Goal: Task Accomplishment & Management: Complete application form

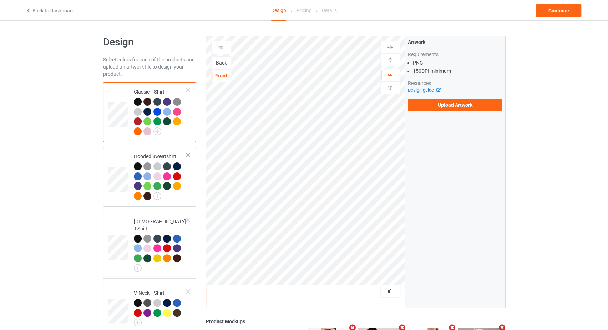
click at [225, 64] on div "Back" at bounding box center [221, 62] width 19 height 7
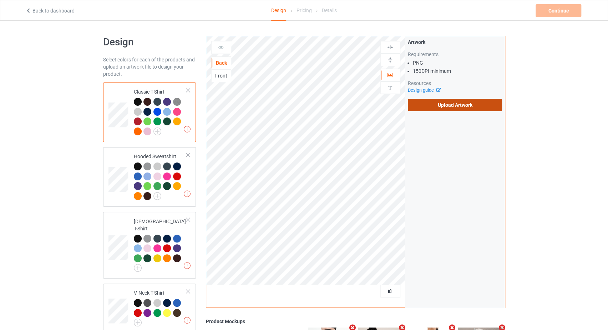
click at [425, 105] on label "Upload Artwork" at bounding box center [455, 105] width 95 height 12
click at [0, 0] on input "Upload Artwork" at bounding box center [0, 0] width 0 height 0
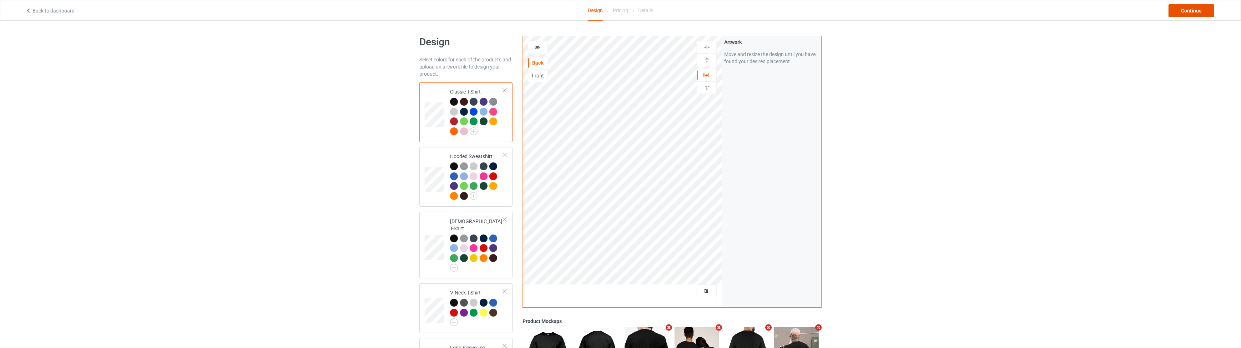
click at [612, 5] on div "Continue" at bounding box center [1191, 10] width 46 height 13
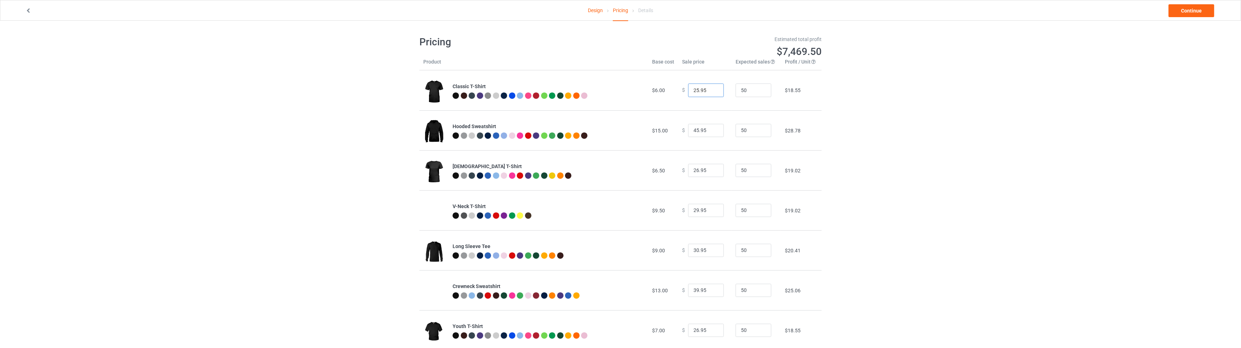
click at [612, 91] on input "25.95" at bounding box center [706, 91] width 36 height 14
type input "25.99"
click at [612, 130] on input "45.95" at bounding box center [706, 131] width 36 height 14
type input "45.99"
drag, startPoint x: 704, startPoint y: 171, endPoint x: 698, endPoint y: 171, distance: 5.7
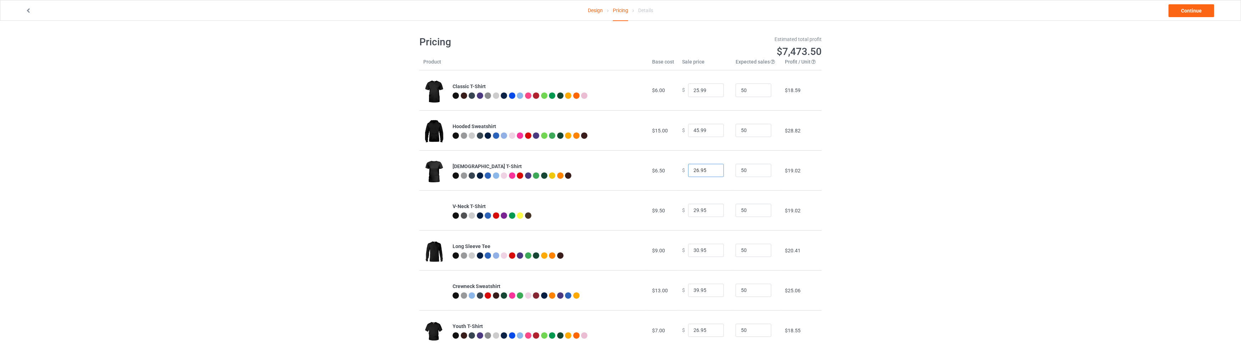
click at [612, 171] on input "26.95" at bounding box center [706, 171] width 36 height 14
type input "26.99"
drag, startPoint x: 702, startPoint y: 210, endPoint x: 698, endPoint y: 210, distance: 3.9
click at [612, 210] on input "29.95" at bounding box center [706, 211] width 36 height 14
type input "29.99"
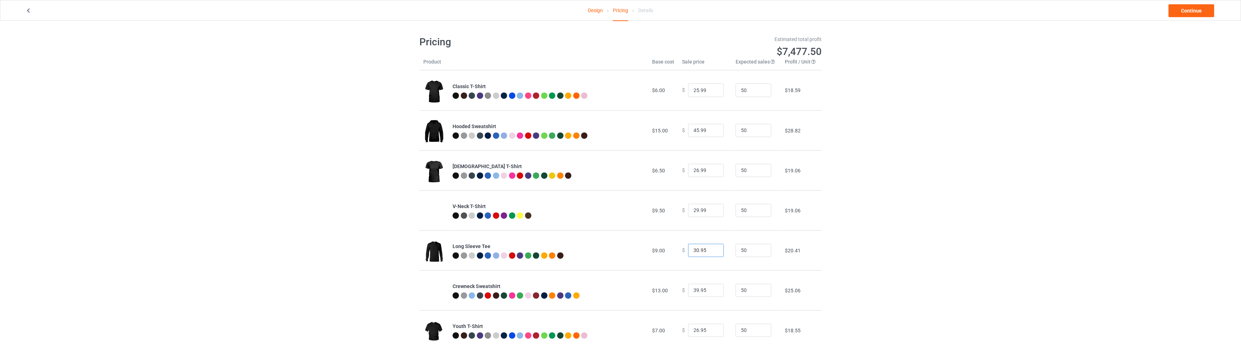
click at [612, 251] on input "30.95" at bounding box center [706, 251] width 36 height 14
drag, startPoint x: 704, startPoint y: 252, endPoint x: 699, endPoint y: 252, distance: 5.0
click at [612, 252] on input "30.96" at bounding box center [706, 251] width 36 height 14
type input "30.99"
click at [612, 290] on input "39.95" at bounding box center [706, 291] width 36 height 14
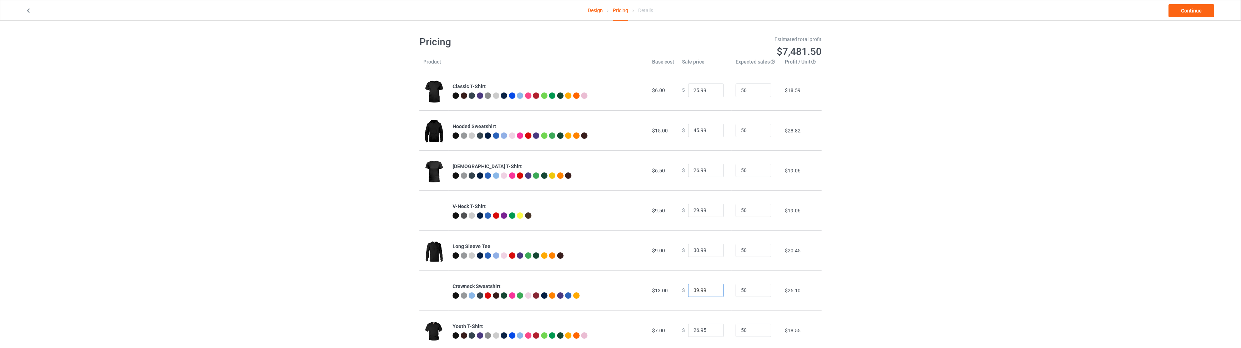
scroll to position [21, 0]
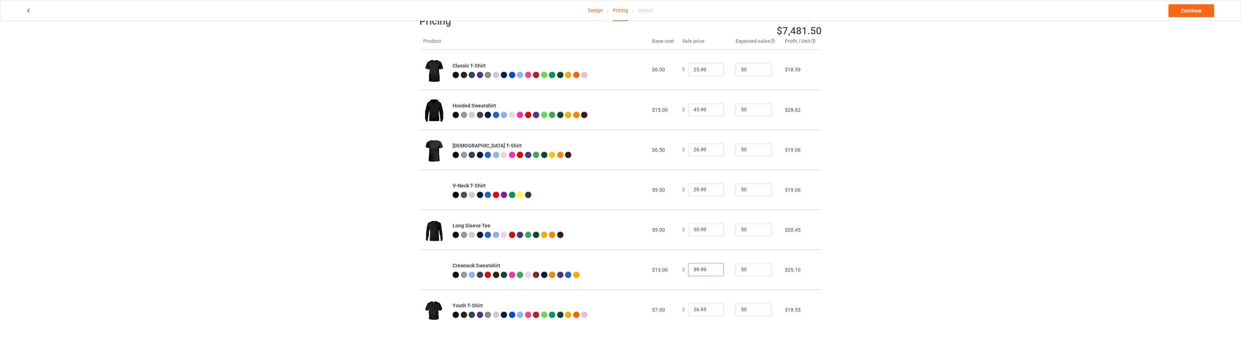
type input "39.99"
click at [612, 310] on input "26.95" at bounding box center [706, 310] width 36 height 14
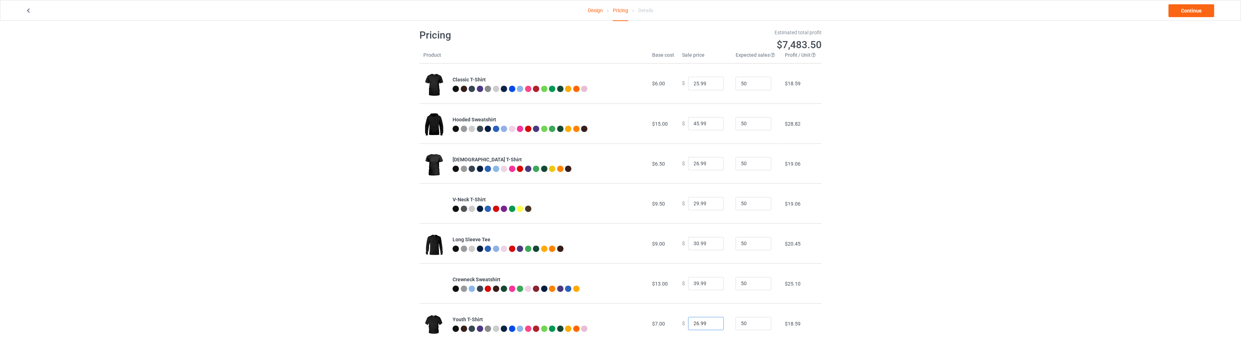
scroll to position [0, 0]
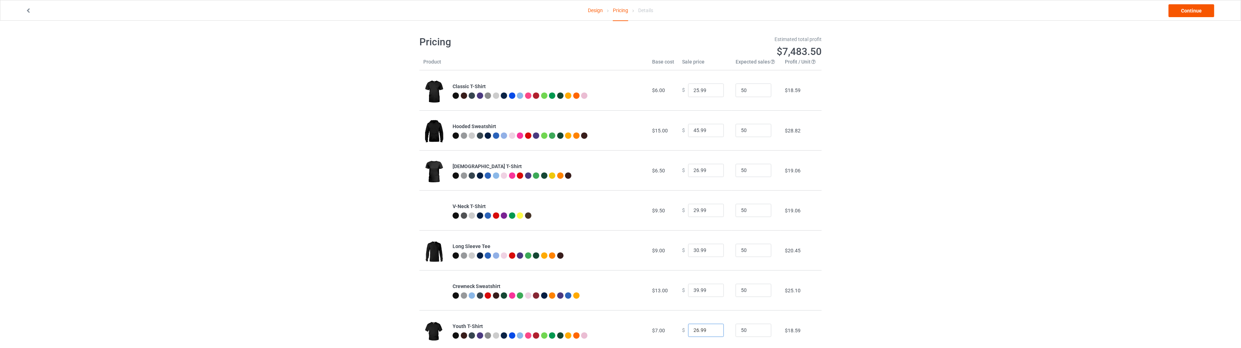
type input "26.99"
click at [612, 7] on link "Continue" at bounding box center [1191, 10] width 46 height 13
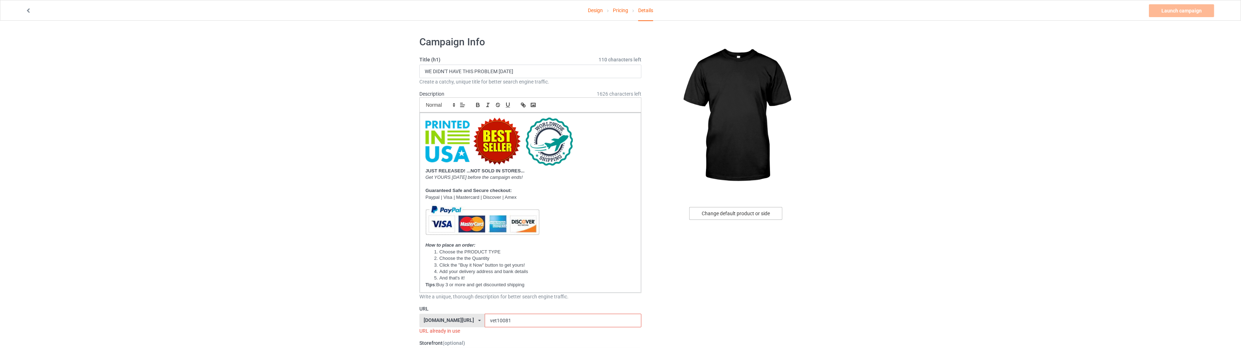
click at [612, 212] on div "Change default product or side" at bounding box center [735, 213] width 93 height 13
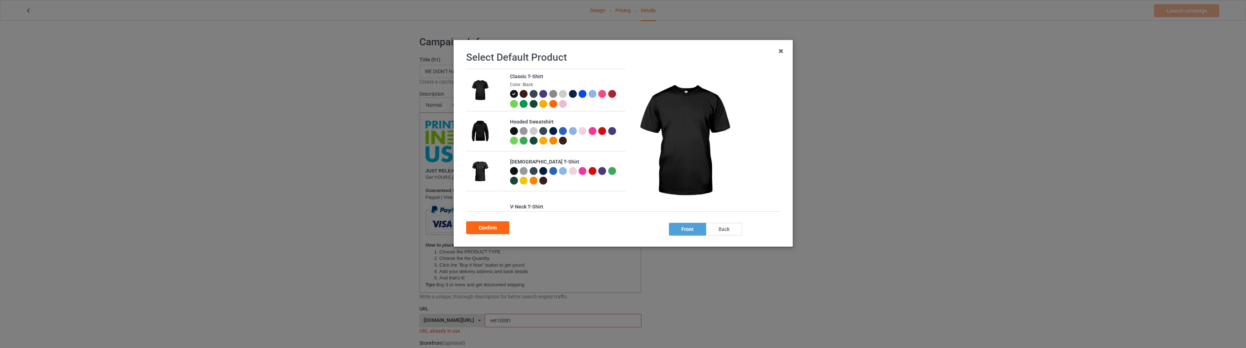
click at [612, 228] on div "back" at bounding box center [724, 229] width 36 height 13
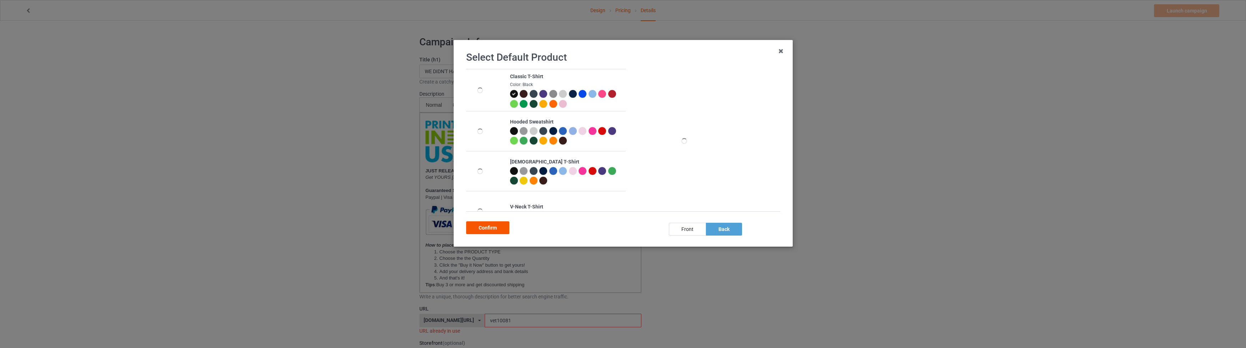
click at [478, 228] on div "Confirm" at bounding box center [487, 227] width 43 height 13
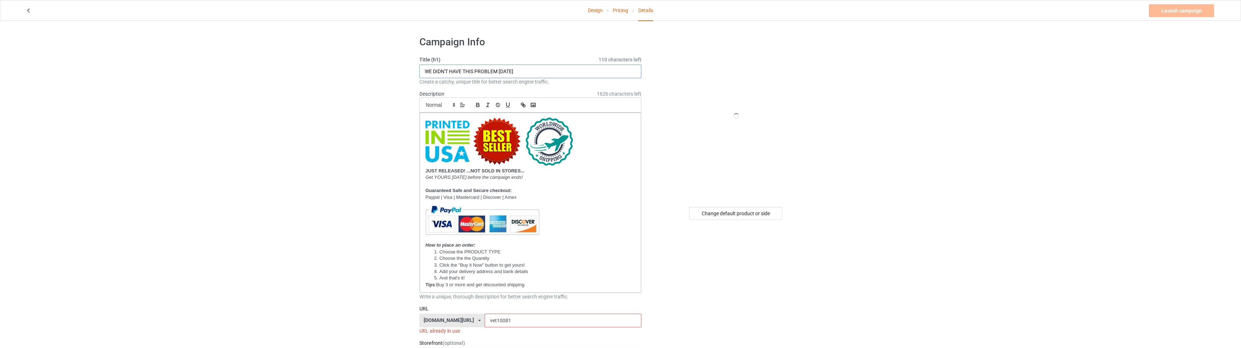
click at [544, 73] on input "WE DIDN'T HAVE THIS PROBLEM [DATE]" at bounding box center [530, 72] width 222 height 14
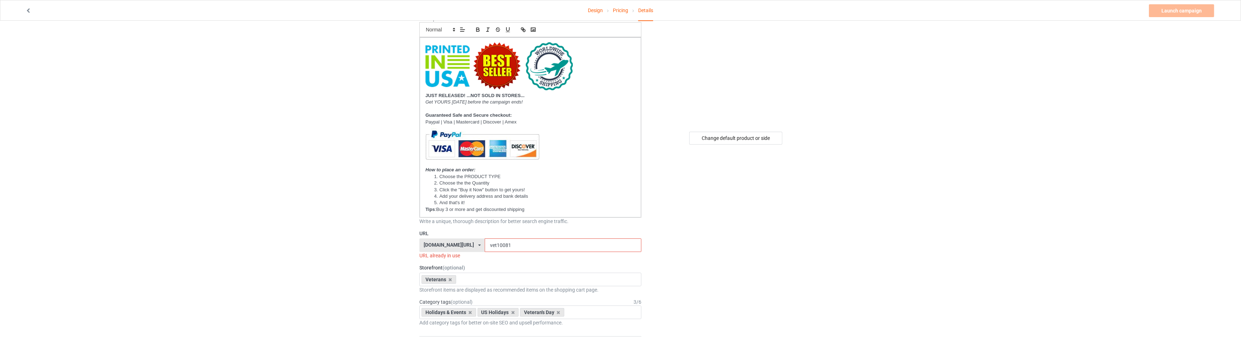
type input "THESE BOOTS WILL NEVER STOMP ON AN AMERICAN FLAG"
drag, startPoint x: 487, startPoint y: 247, endPoint x: 478, endPoint y: 247, distance: 8.9
click at [485, 247] on input "vet10081" at bounding box center [563, 245] width 156 height 14
click at [487, 246] on input "vet10081" at bounding box center [563, 245] width 156 height 14
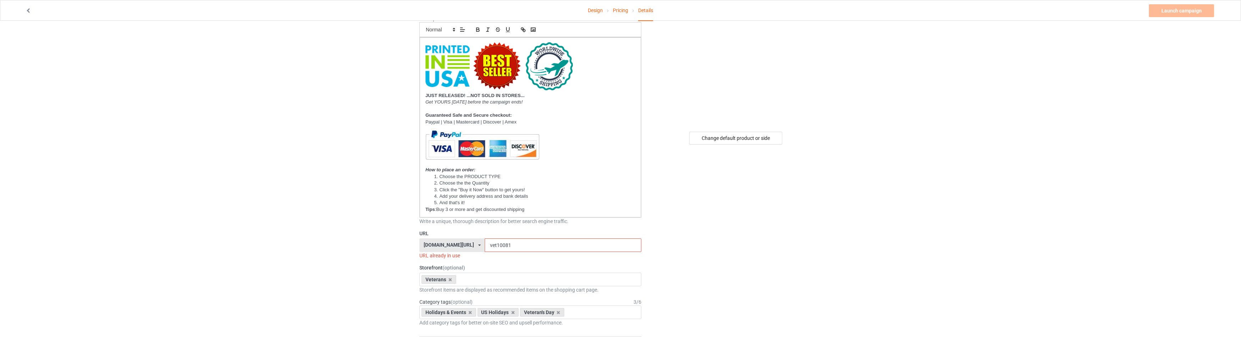
drag, startPoint x: 490, startPoint y: 245, endPoint x: 480, endPoint y: 245, distance: 10.0
click at [485, 245] on input "vet10081" at bounding box center [563, 245] width 156 height 14
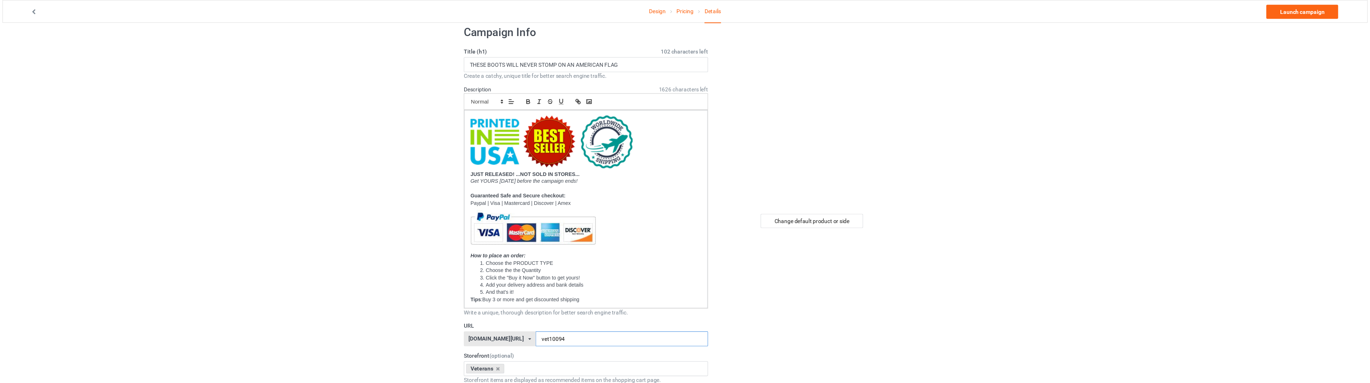
scroll to position [0, 0]
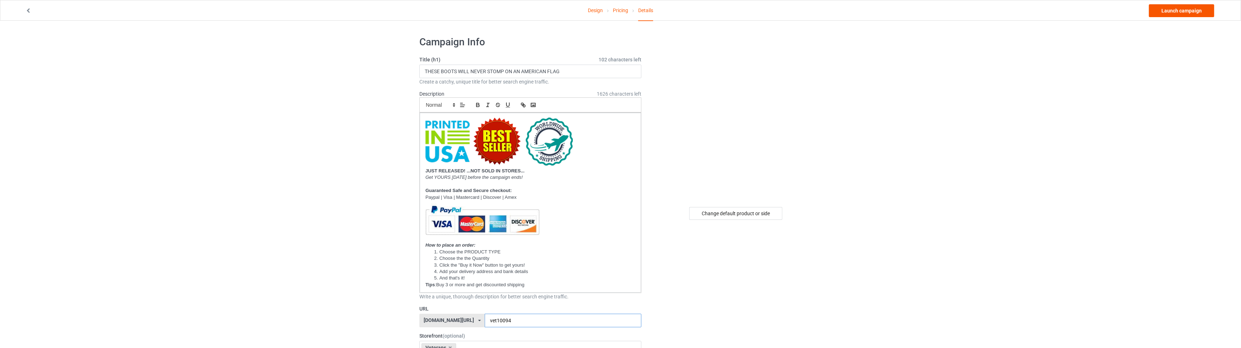
type input "vet10094"
click at [612, 16] on link "Launch campaign" at bounding box center [1181, 10] width 65 height 13
